Goal: Communication & Community: Connect with others

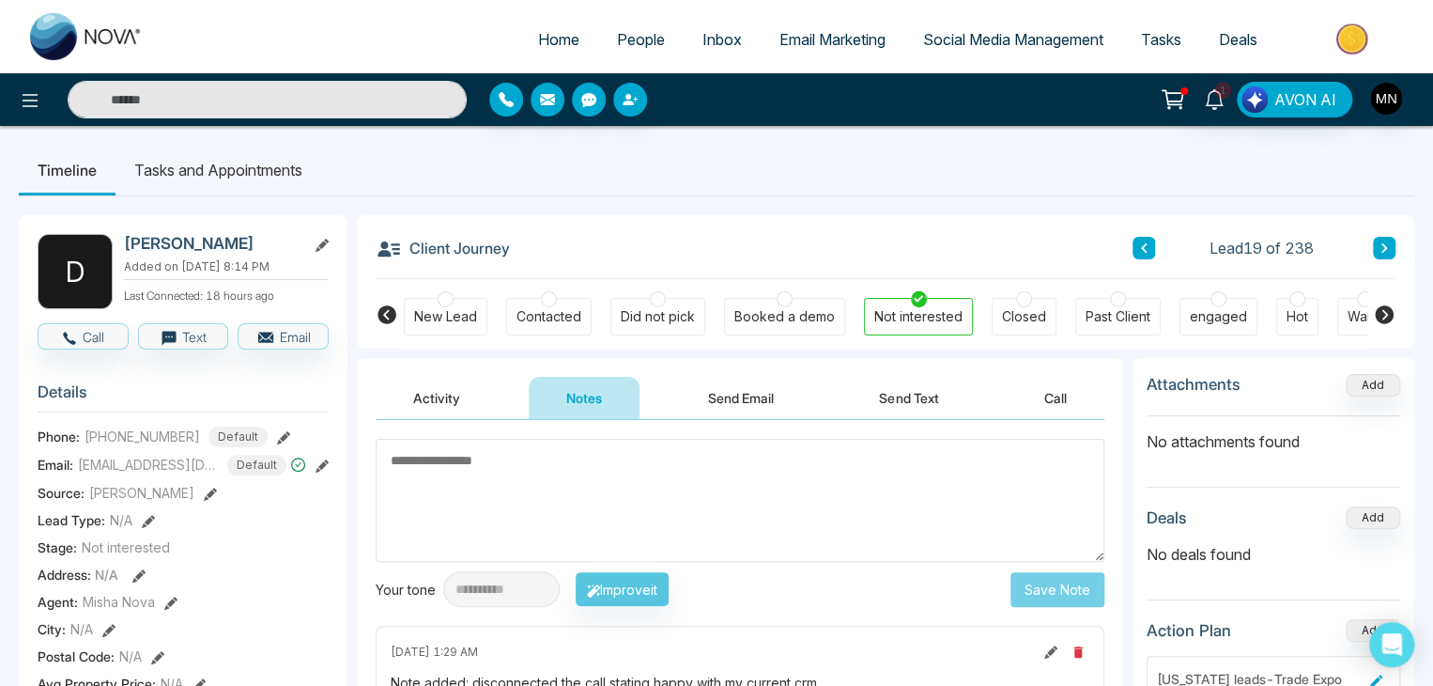
scroll to position [0, 25]
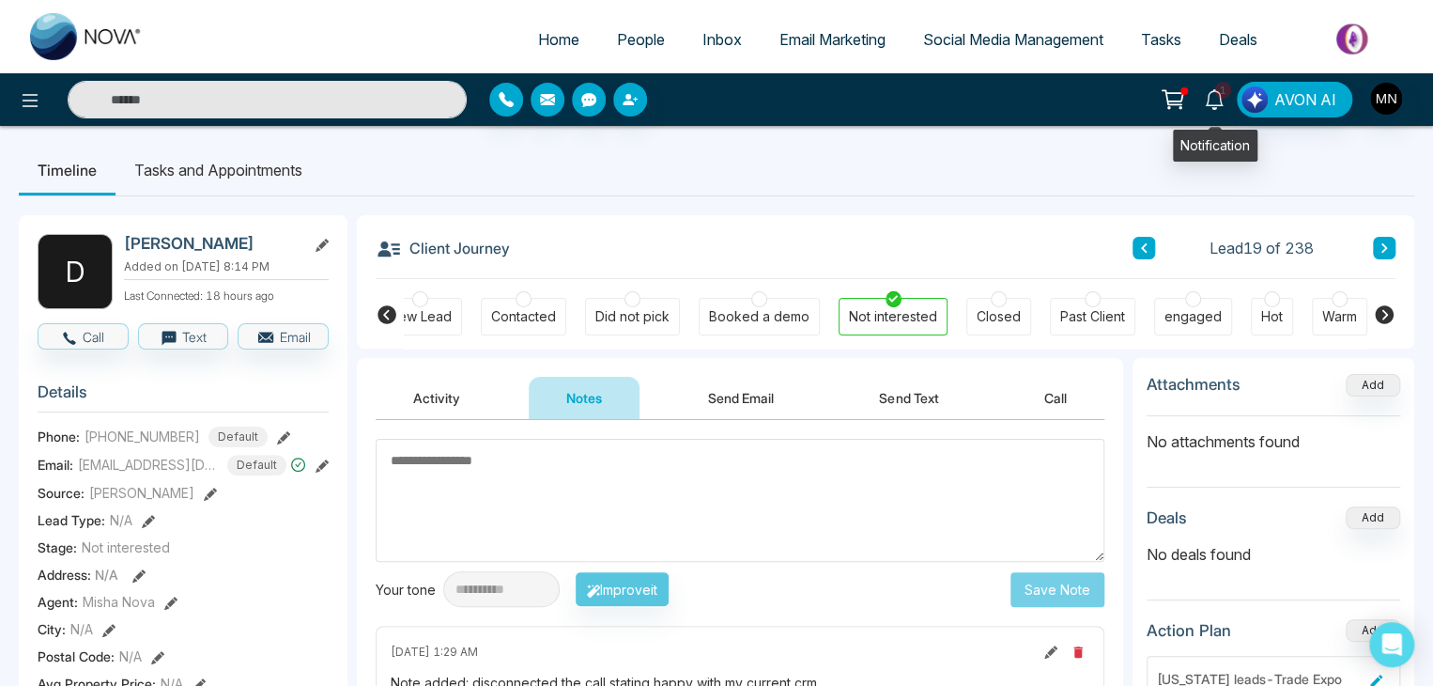
click at [1217, 103] on icon at bounding box center [1214, 99] width 21 height 21
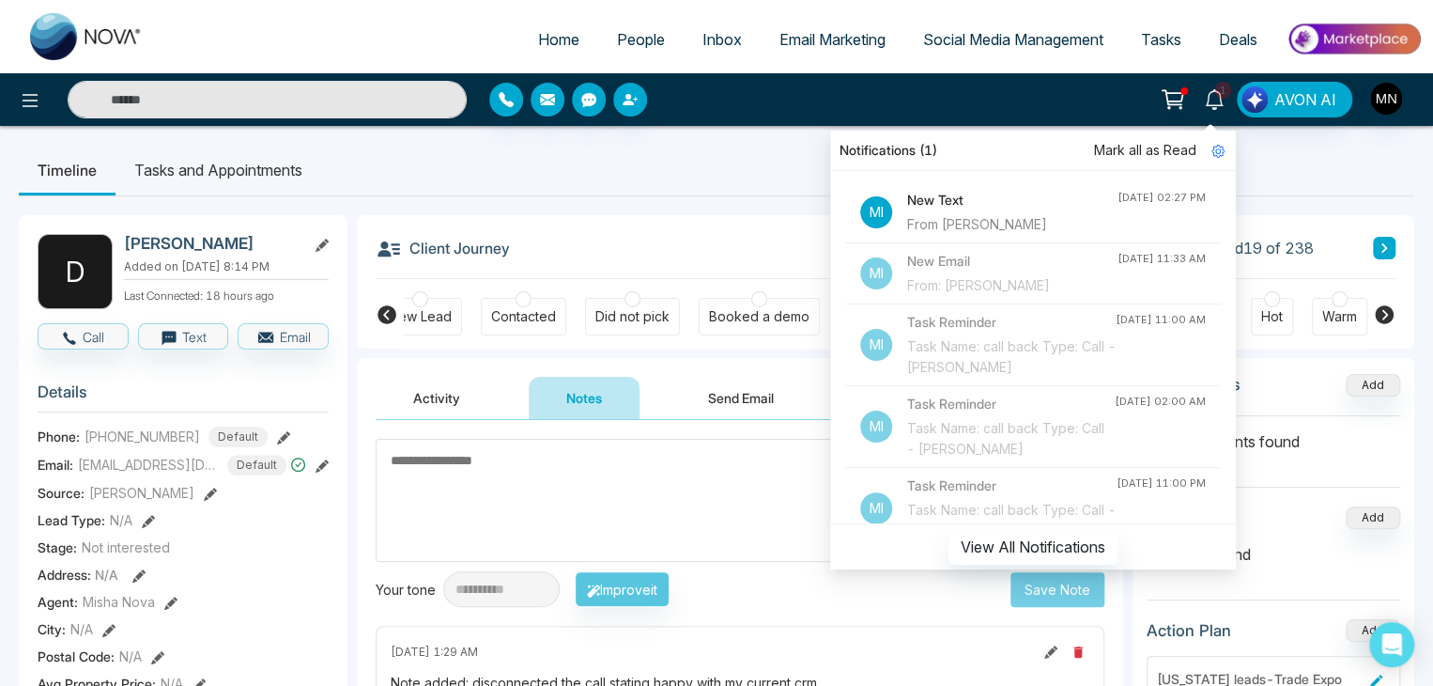
click at [1068, 223] on div "From [PERSON_NAME]" at bounding box center [1012, 224] width 210 height 21
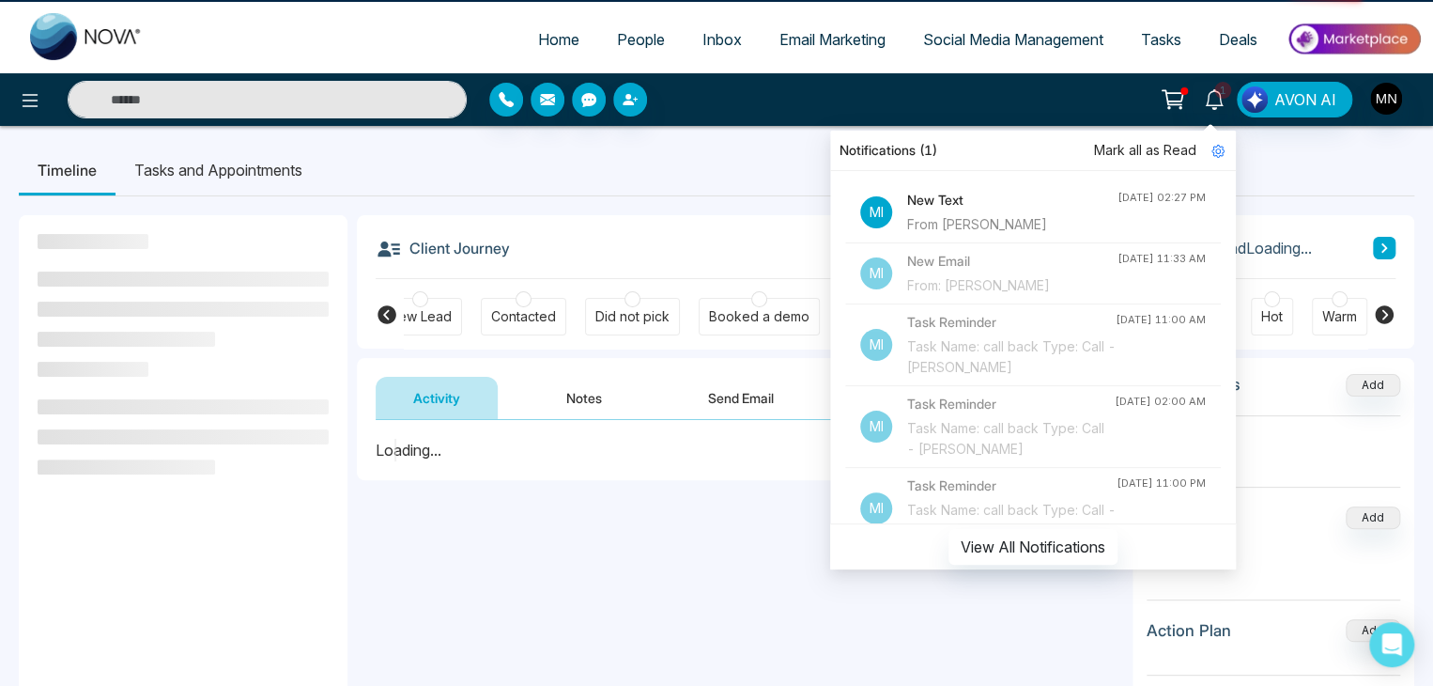
click at [968, 201] on h4 "New Text" at bounding box center [1012, 200] width 210 height 21
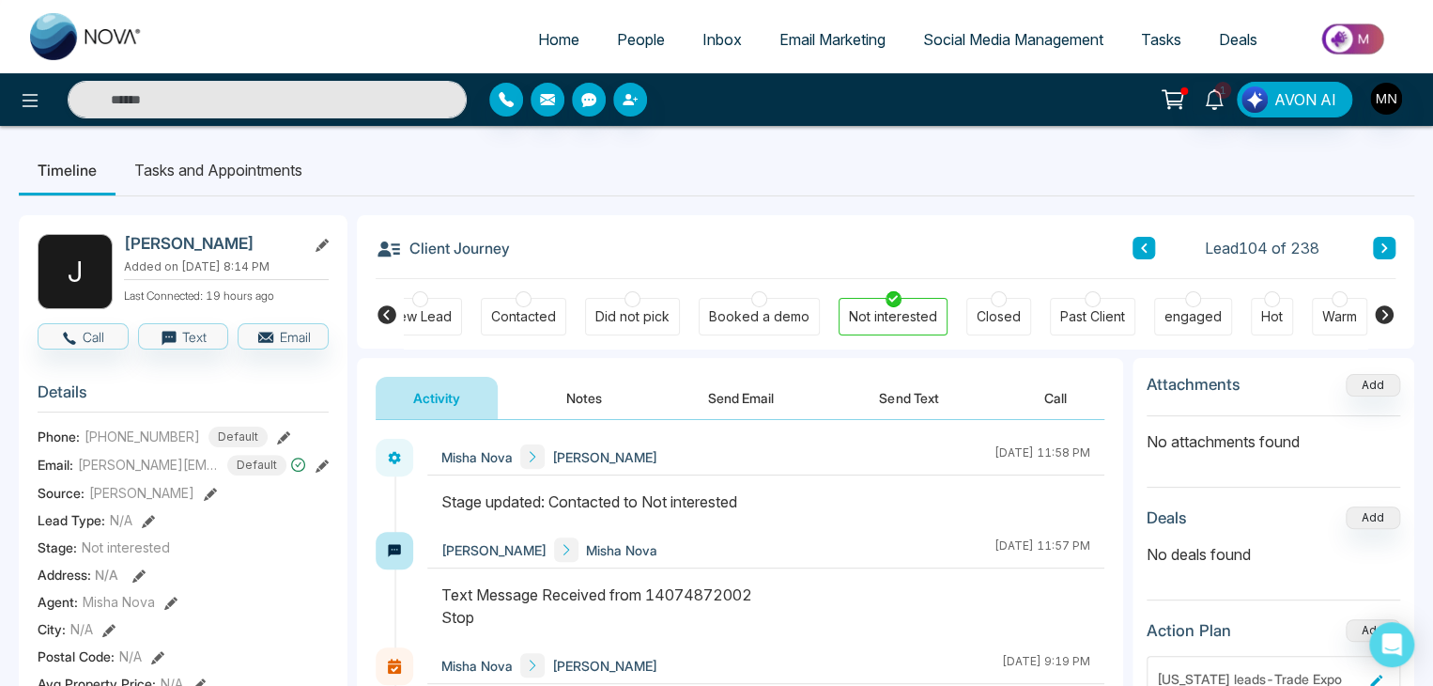
click at [747, 229] on div "Client Journey Lead 104 of 238" at bounding box center [886, 247] width 1020 height 64
click at [1202, 93] on link "1" at bounding box center [1214, 98] width 45 height 33
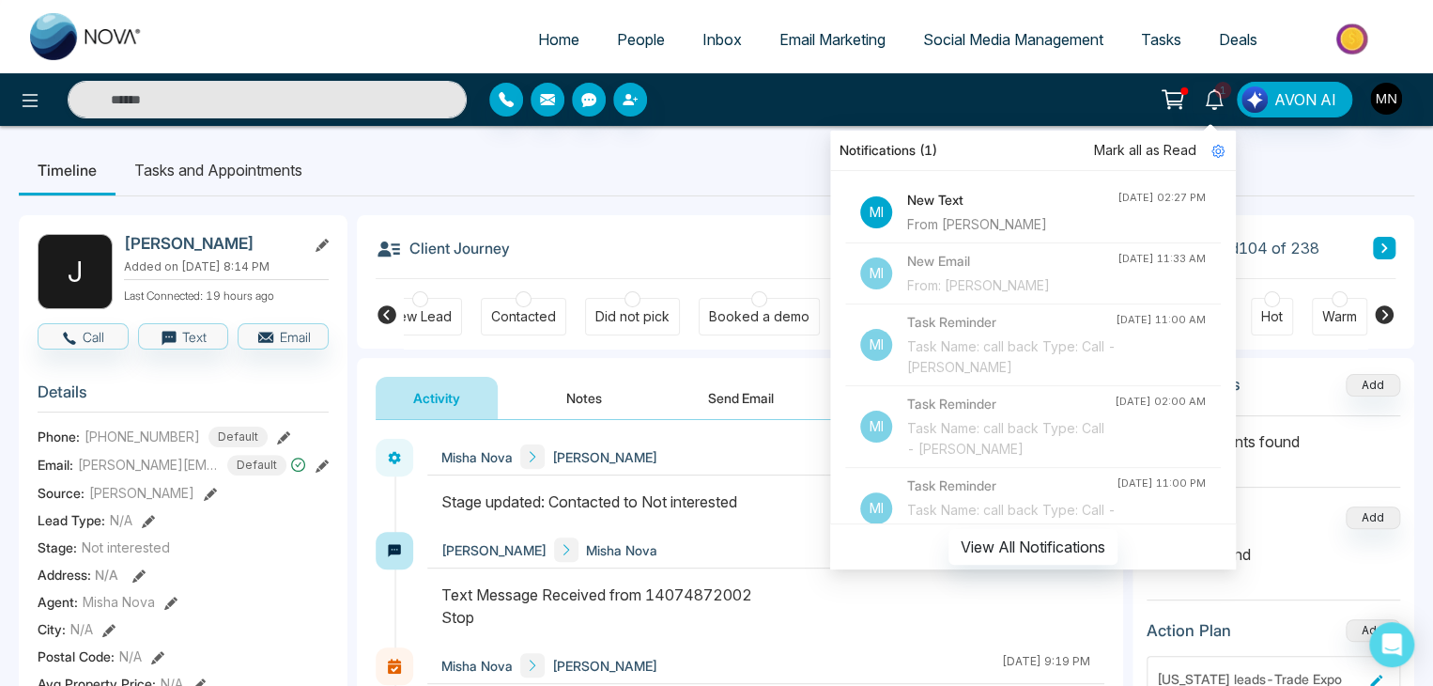
click at [926, 196] on h4 "New Text" at bounding box center [1012, 200] width 210 height 21
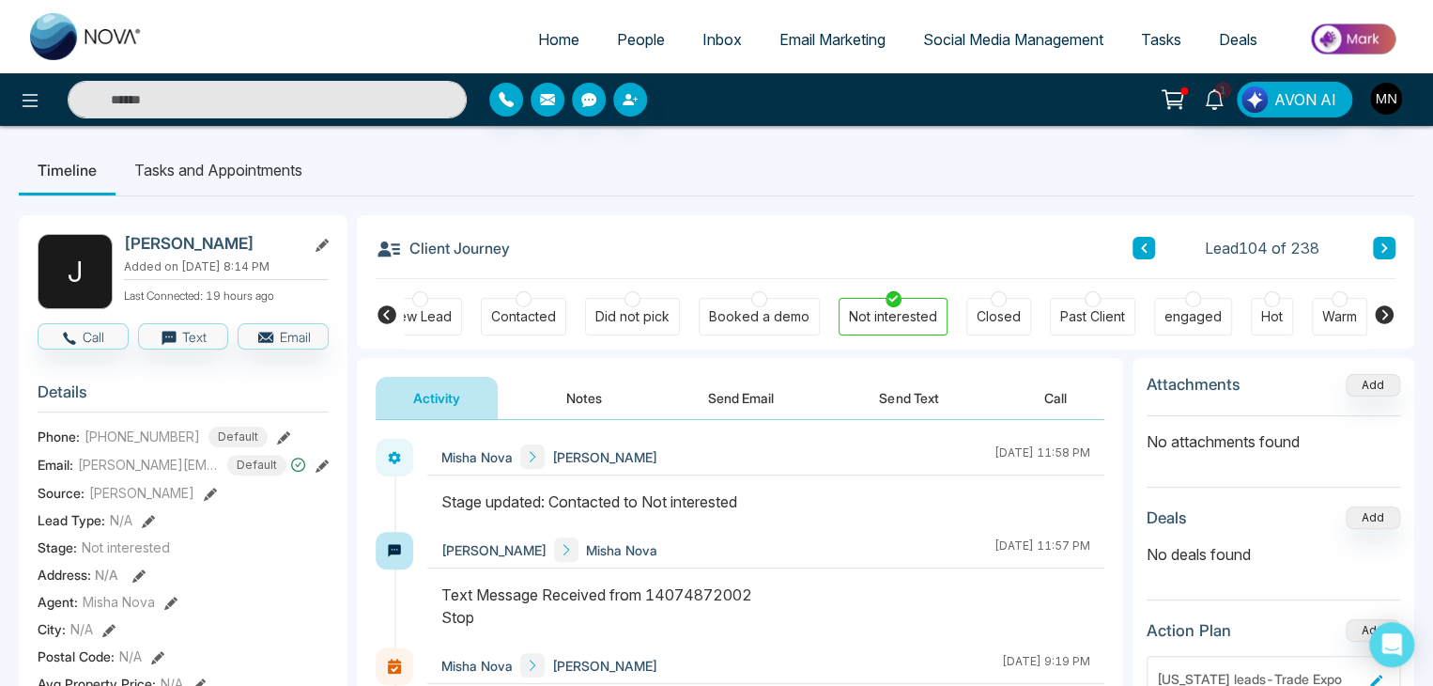
click at [710, 39] on span "Inbox" at bounding box center [721, 39] width 39 height 19
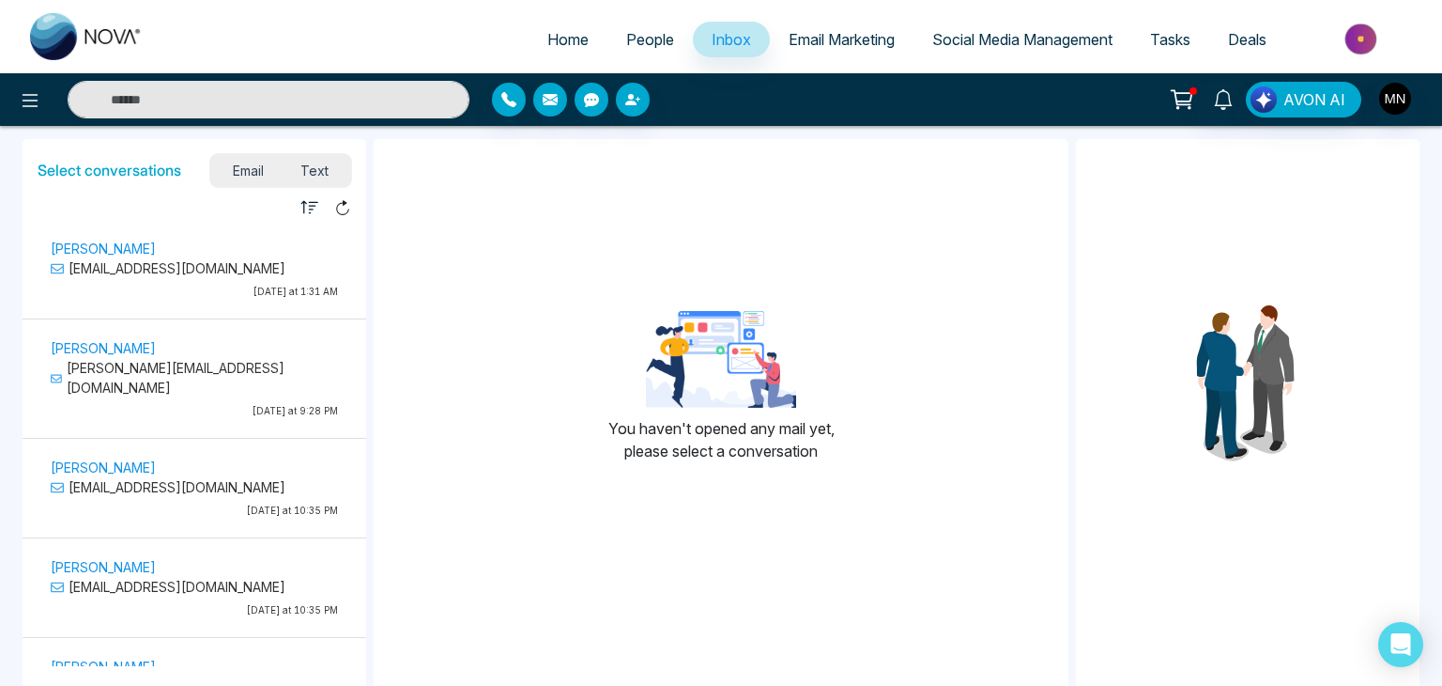
click at [306, 159] on span "Text" at bounding box center [316, 170] width 66 height 25
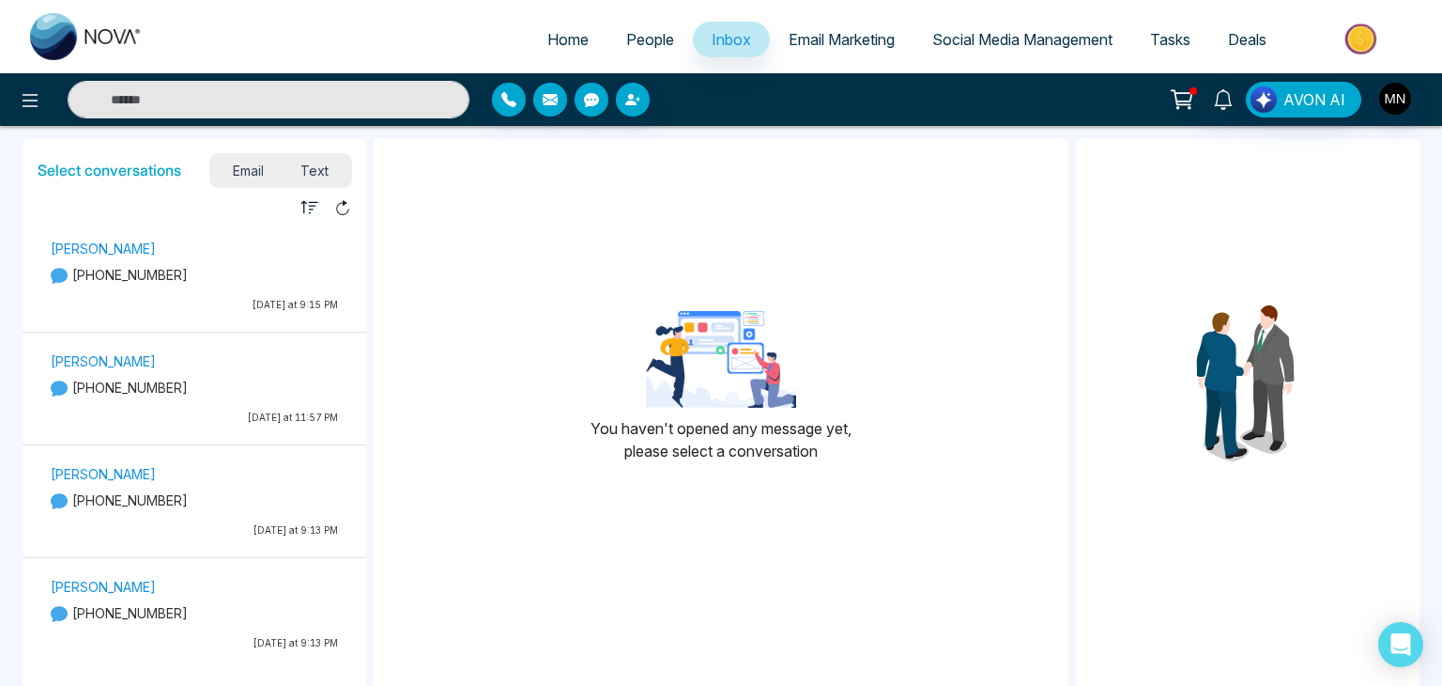
click at [1185, 98] on icon at bounding box center [1182, 99] width 26 height 26
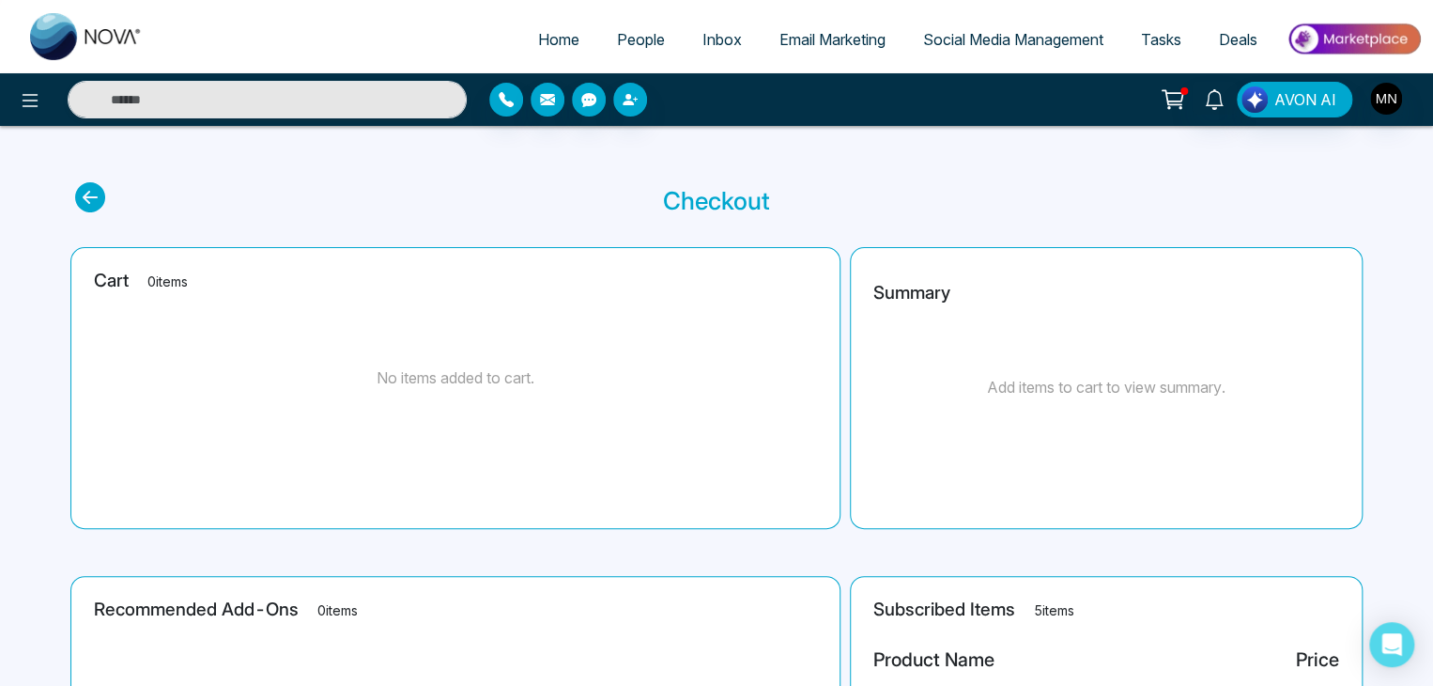
click at [551, 41] on span "Home" at bounding box center [558, 39] width 41 height 19
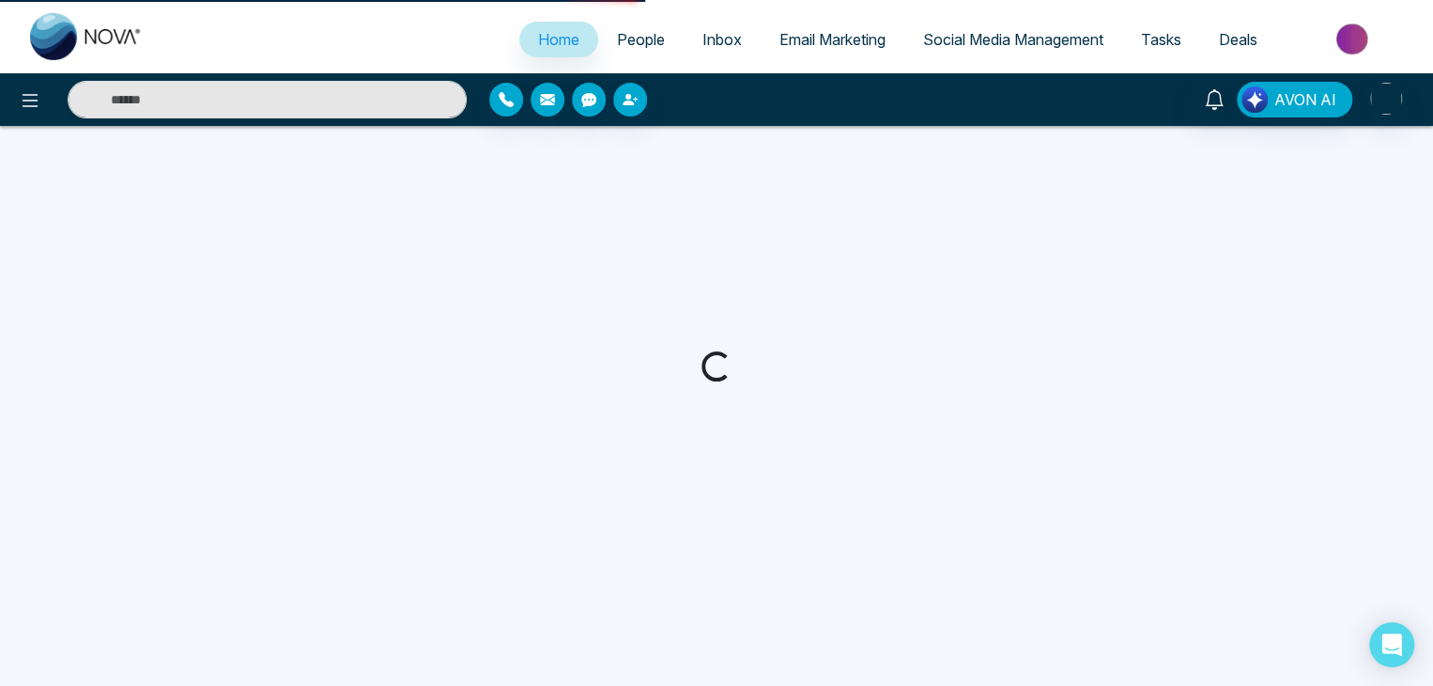
select select "*"
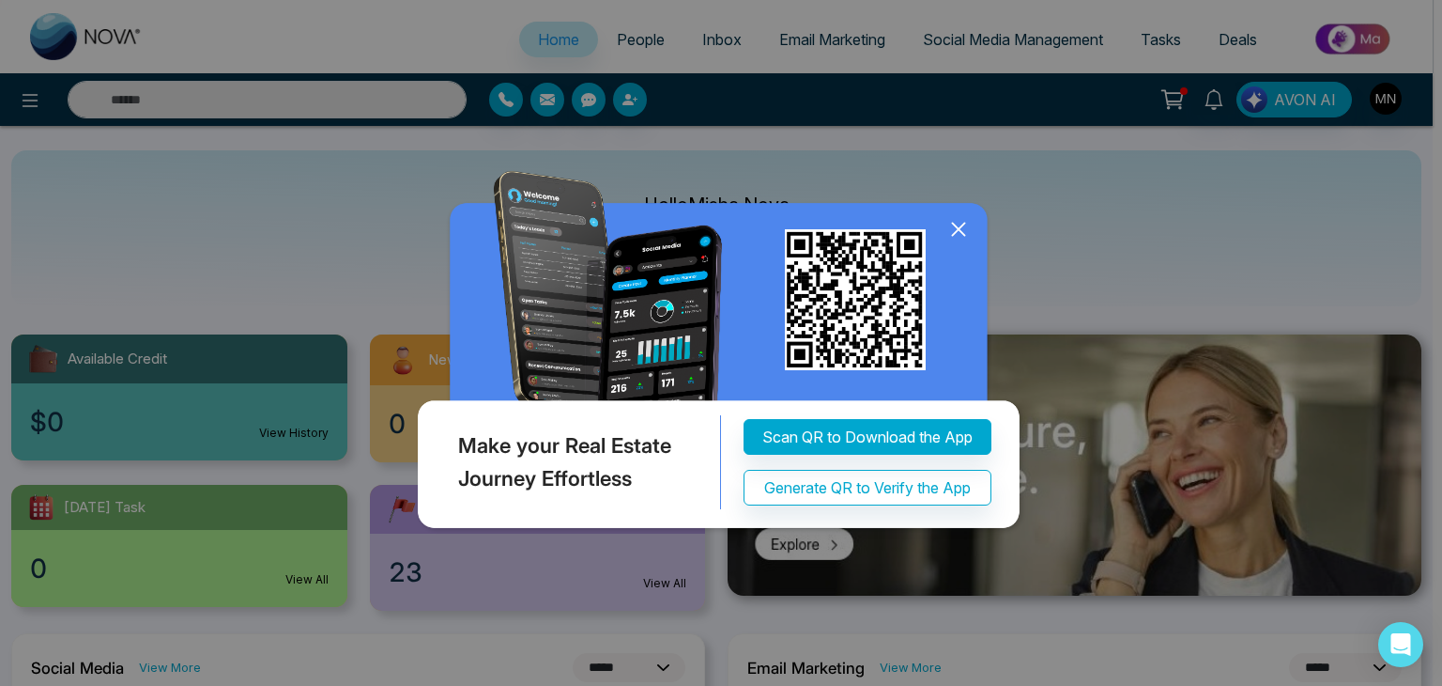
click at [551, 41] on div "Make your Real Estate Journey Effortless Scan QR to Download the App Generate Q…" at bounding box center [721, 343] width 1442 height 686
click at [956, 234] on icon at bounding box center [959, 229] width 28 height 28
